Goal: Task Accomplishment & Management: Complete application form

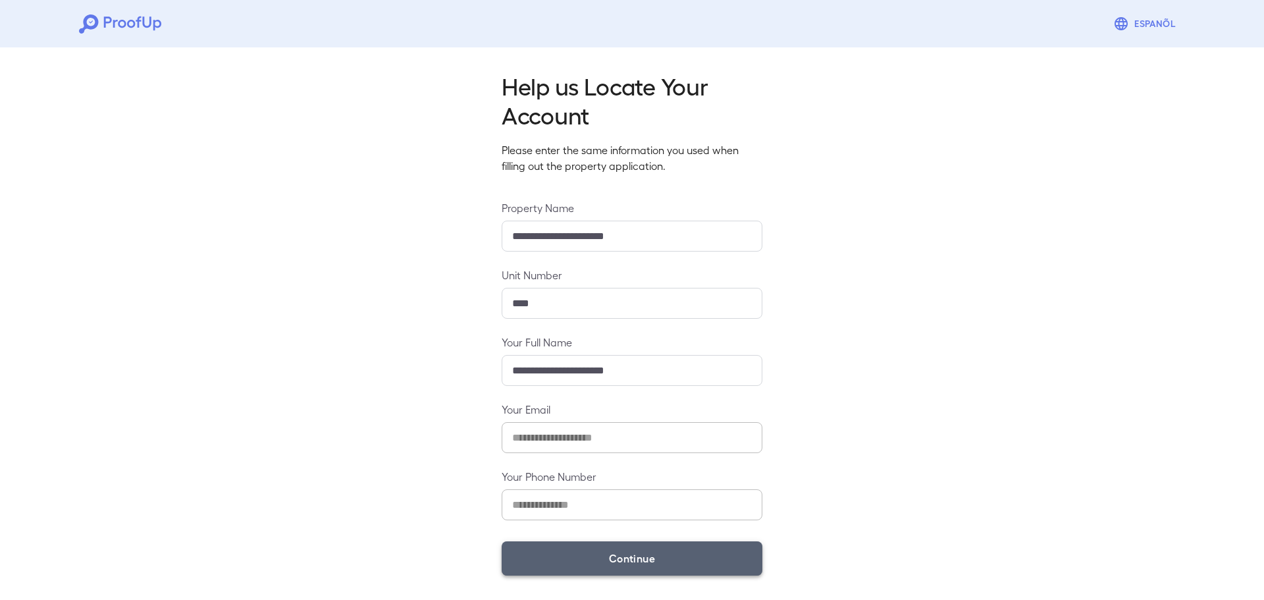
click at [581, 556] on button "Continue" at bounding box center [632, 558] width 261 height 34
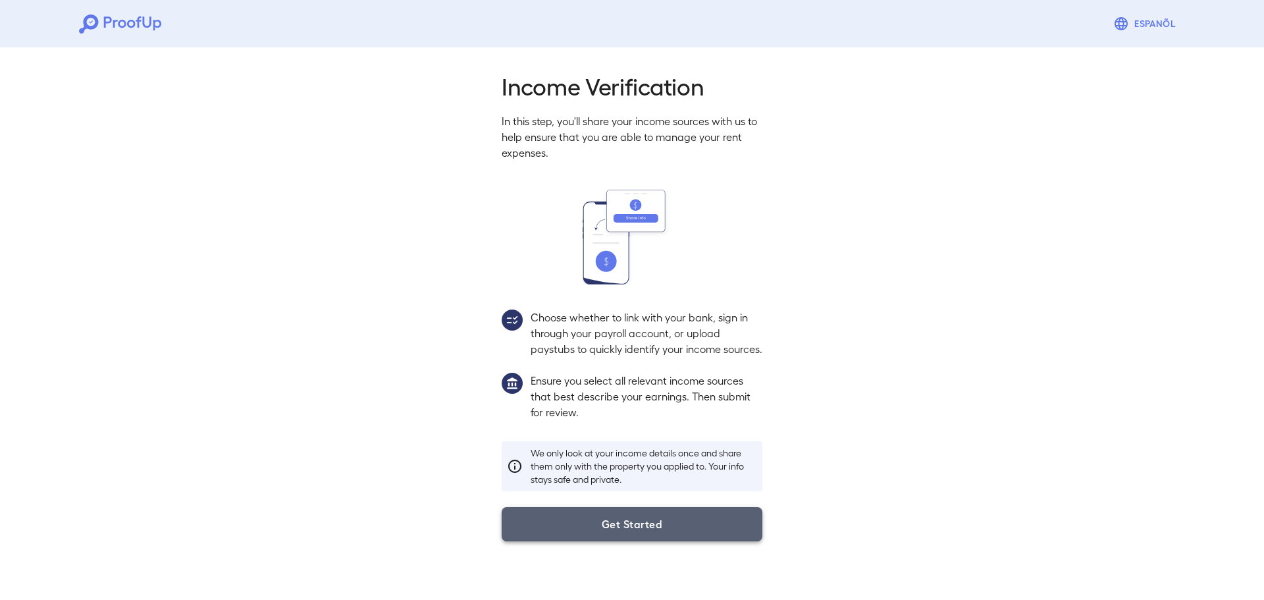
click at [664, 541] on button "Get Started" at bounding box center [632, 524] width 261 height 34
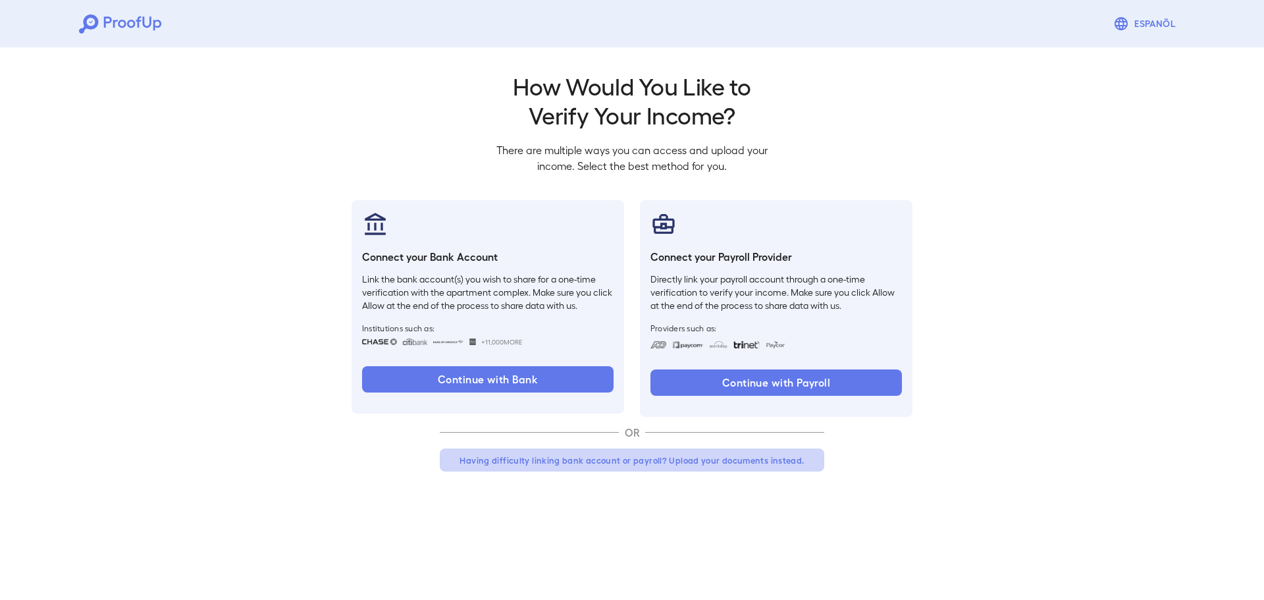
click at [726, 458] on button "Having difficulty linking bank account or payroll? Upload your documents instea…" at bounding box center [632, 460] width 385 height 24
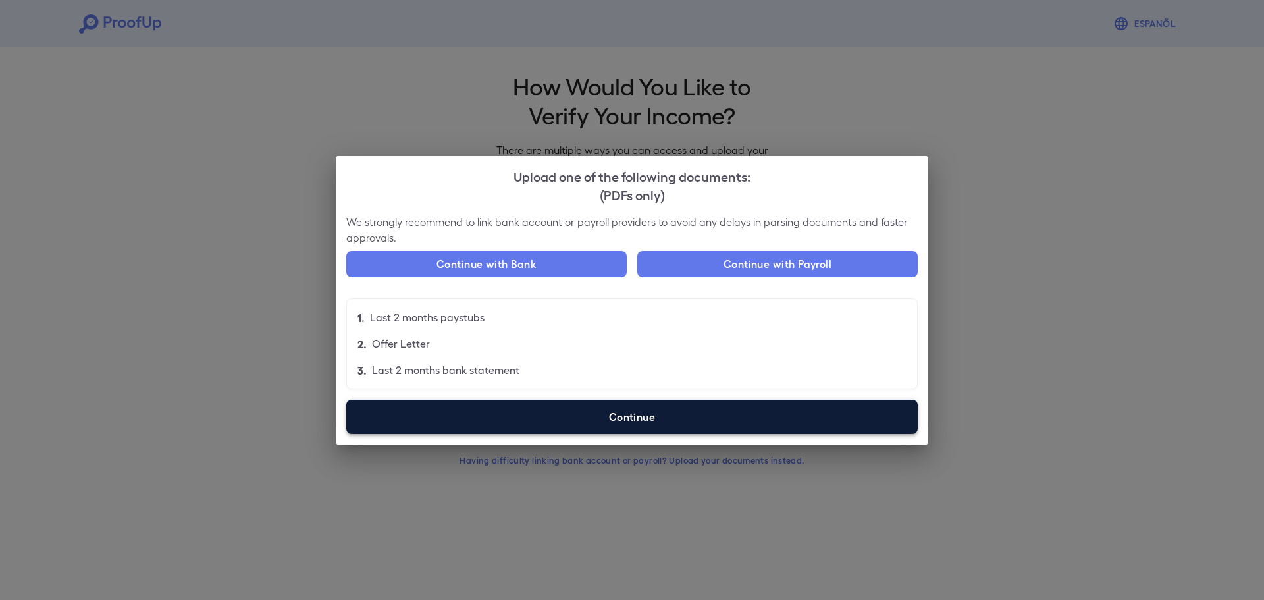
click at [752, 415] on label "Continue" at bounding box center [632, 417] width 572 height 34
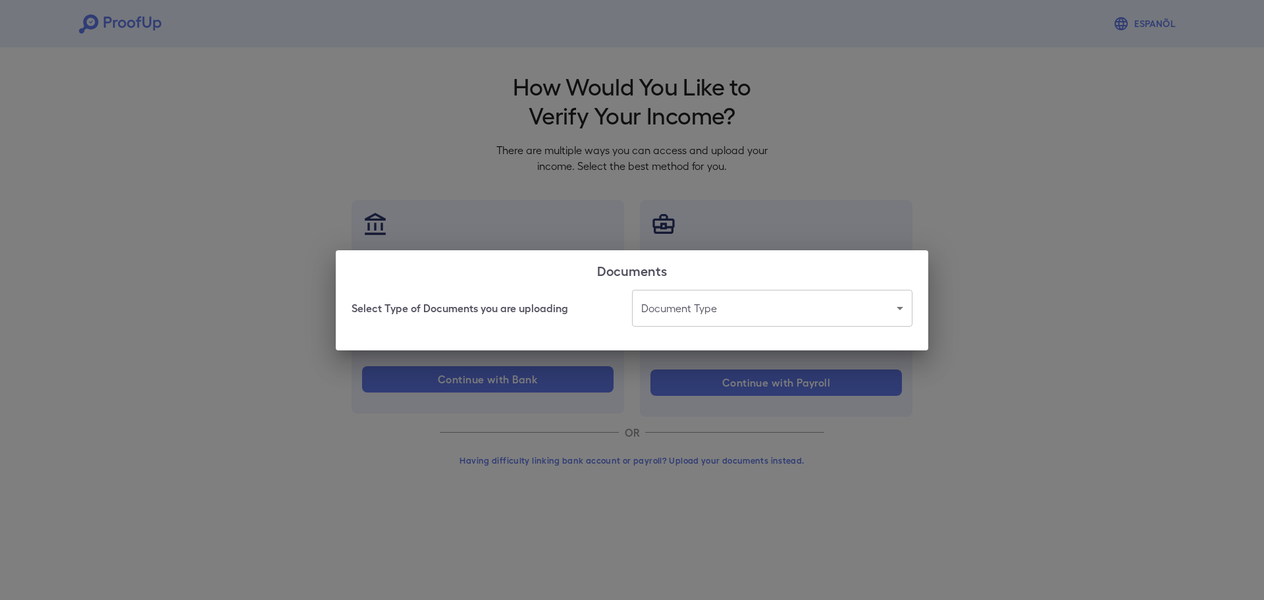
click at [771, 294] on body "Espanõl Go back How Would You Like to Verify Your Income? There are multiple wa…" at bounding box center [632, 251] width 1264 height 503
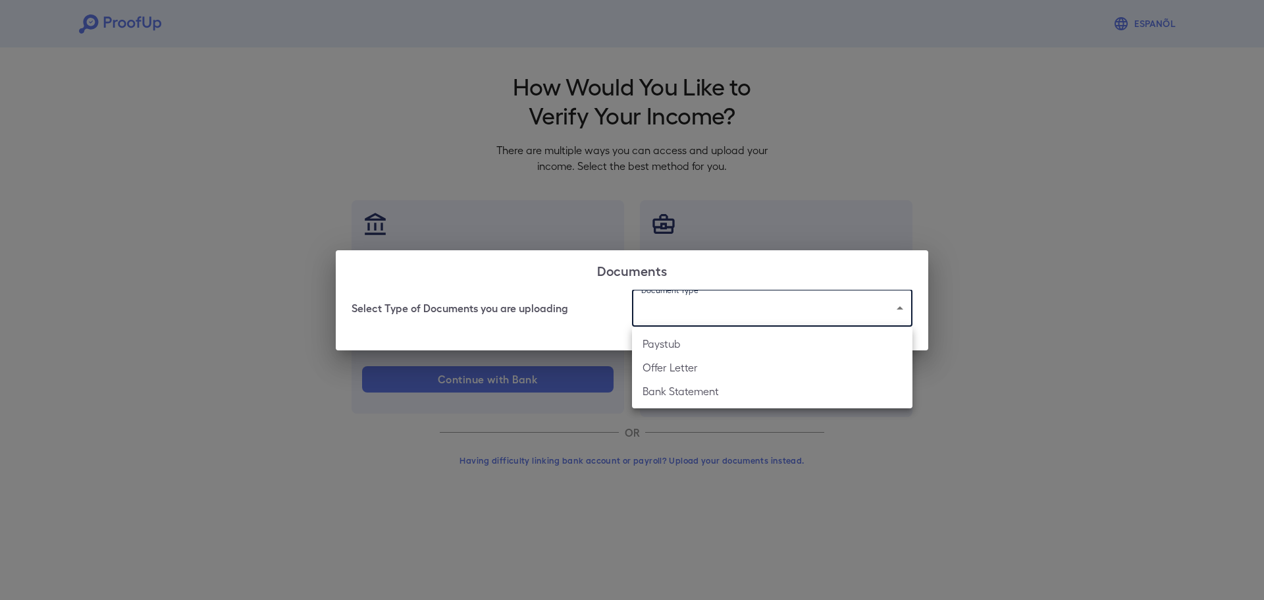
click at [711, 392] on li "Bank Statement" at bounding box center [772, 391] width 281 height 24
type input "**********"
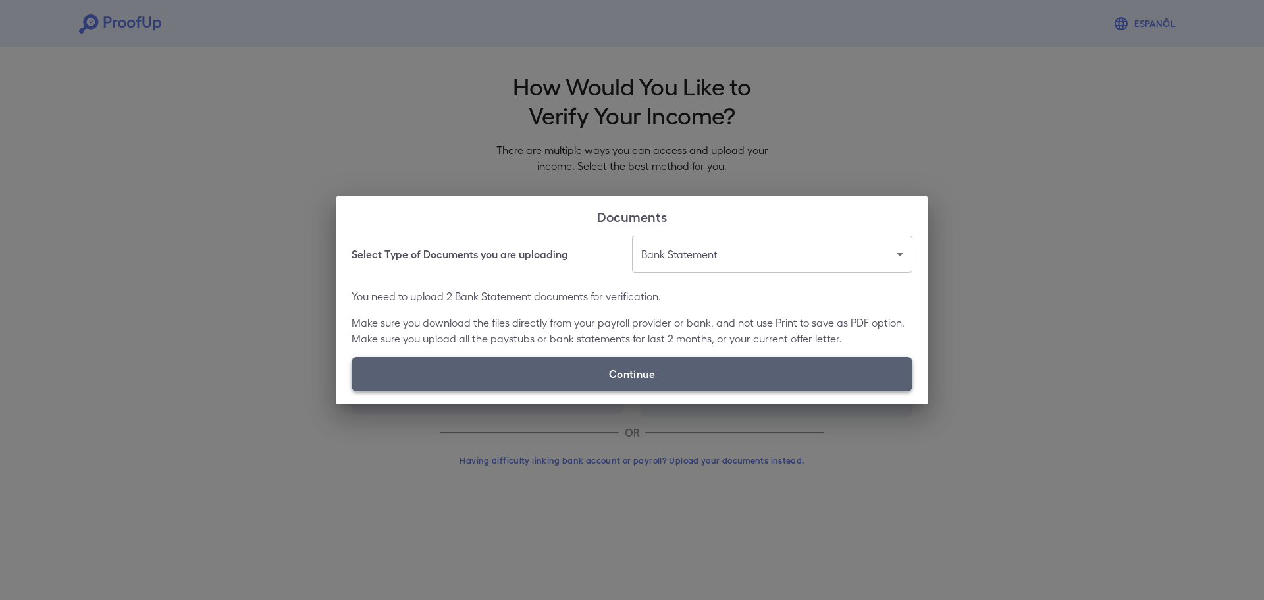
click at [676, 364] on label "Continue" at bounding box center [632, 374] width 561 height 34
click at [352, 390] on input "Continue" at bounding box center [352, 390] width 1 height 1
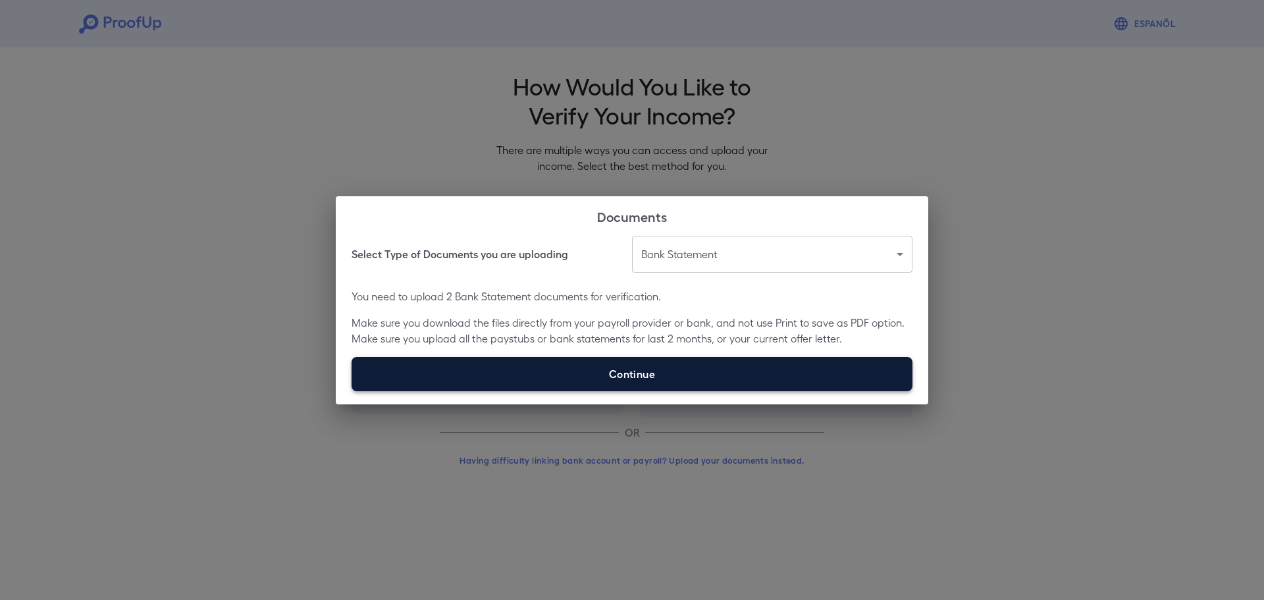
click at [647, 375] on label "Continue" at bounding box center [632, 374] width 561 height 34
click at [352, 390] on input "Continue" at bounding box center [352, 390] width 1 height 1
type input "**********"
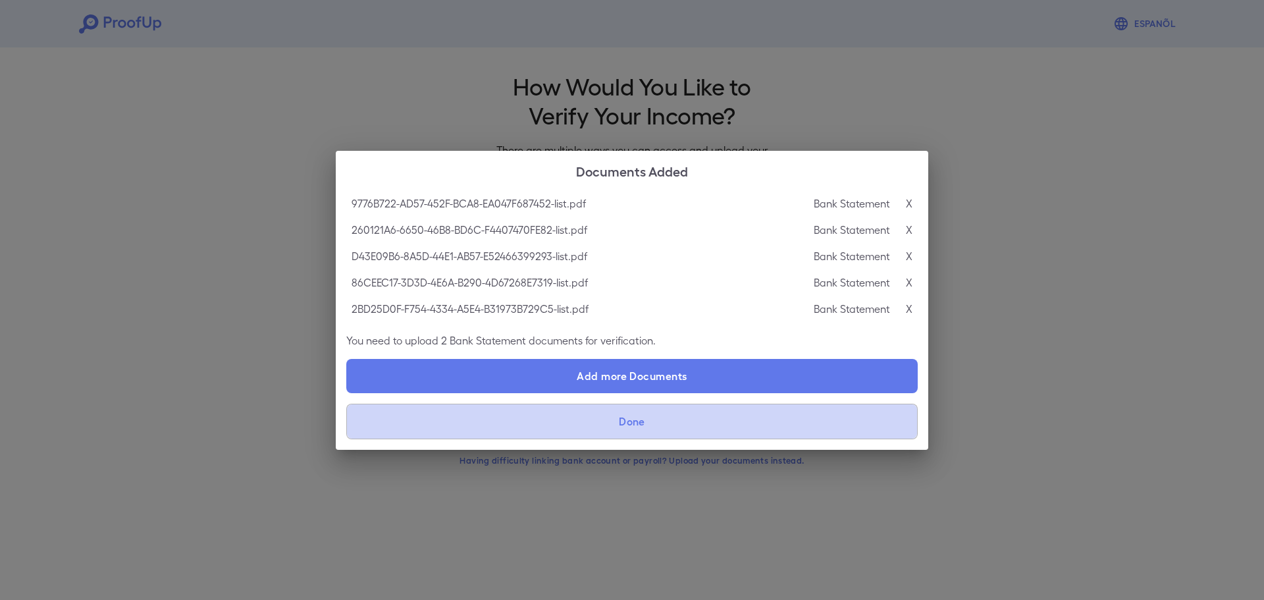
click at [672, 421] on button "Done" at bounding box center [632, 422] width 572 height 36
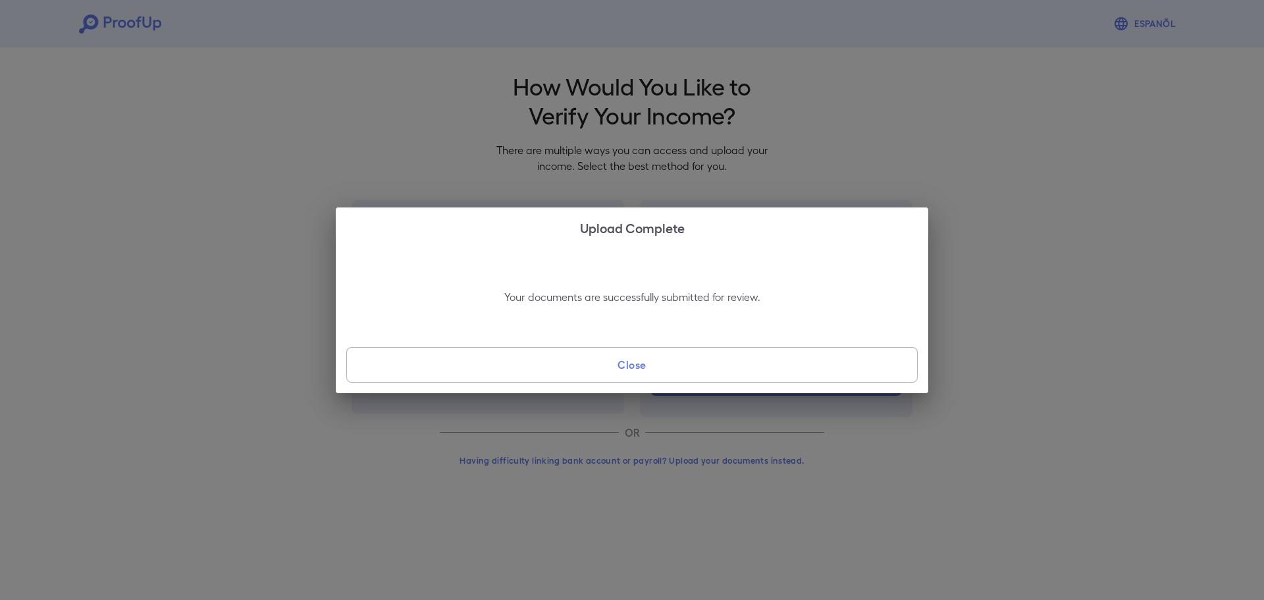
click at [720, 369] on button "Close" at bounding box center [632, 365] width 572 height 36
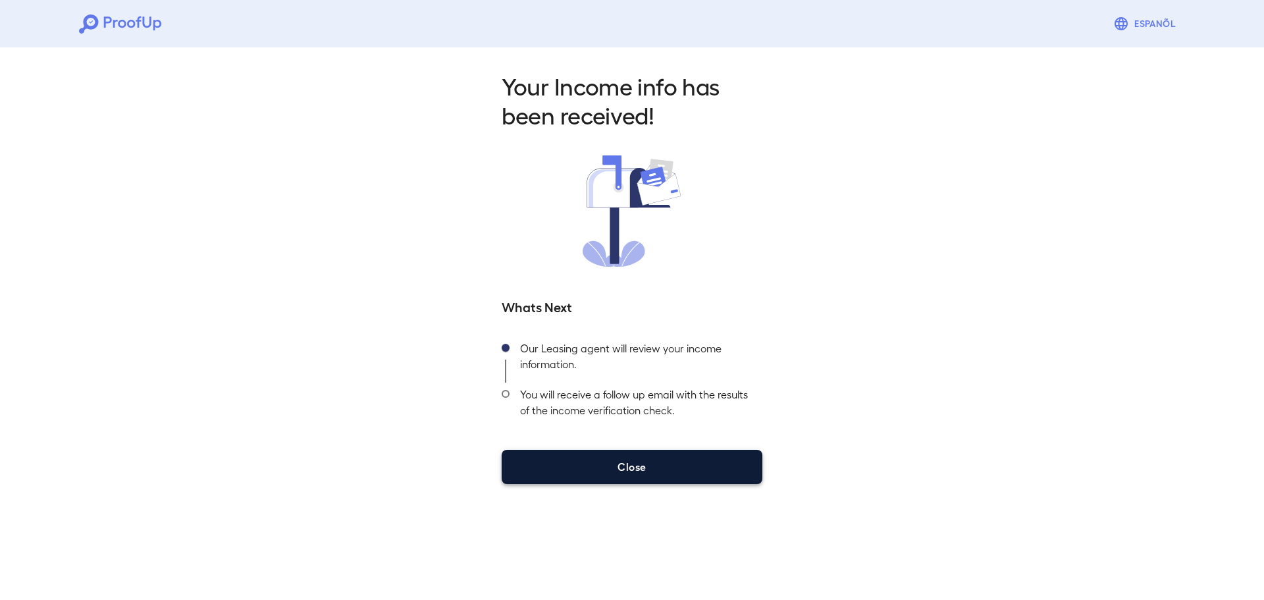
click at [664, 463] on button "Close" at bounding box center [632, 467] width 261 height 34
click at [719, 462] on button "Close" at bounding box center [632, 467] width 261 height 34
click at [644, 476] on button "Close" at bounding box center [632, 467] width 261 height 34
